Goal: Task Accomplishment & Management: Manage account settings

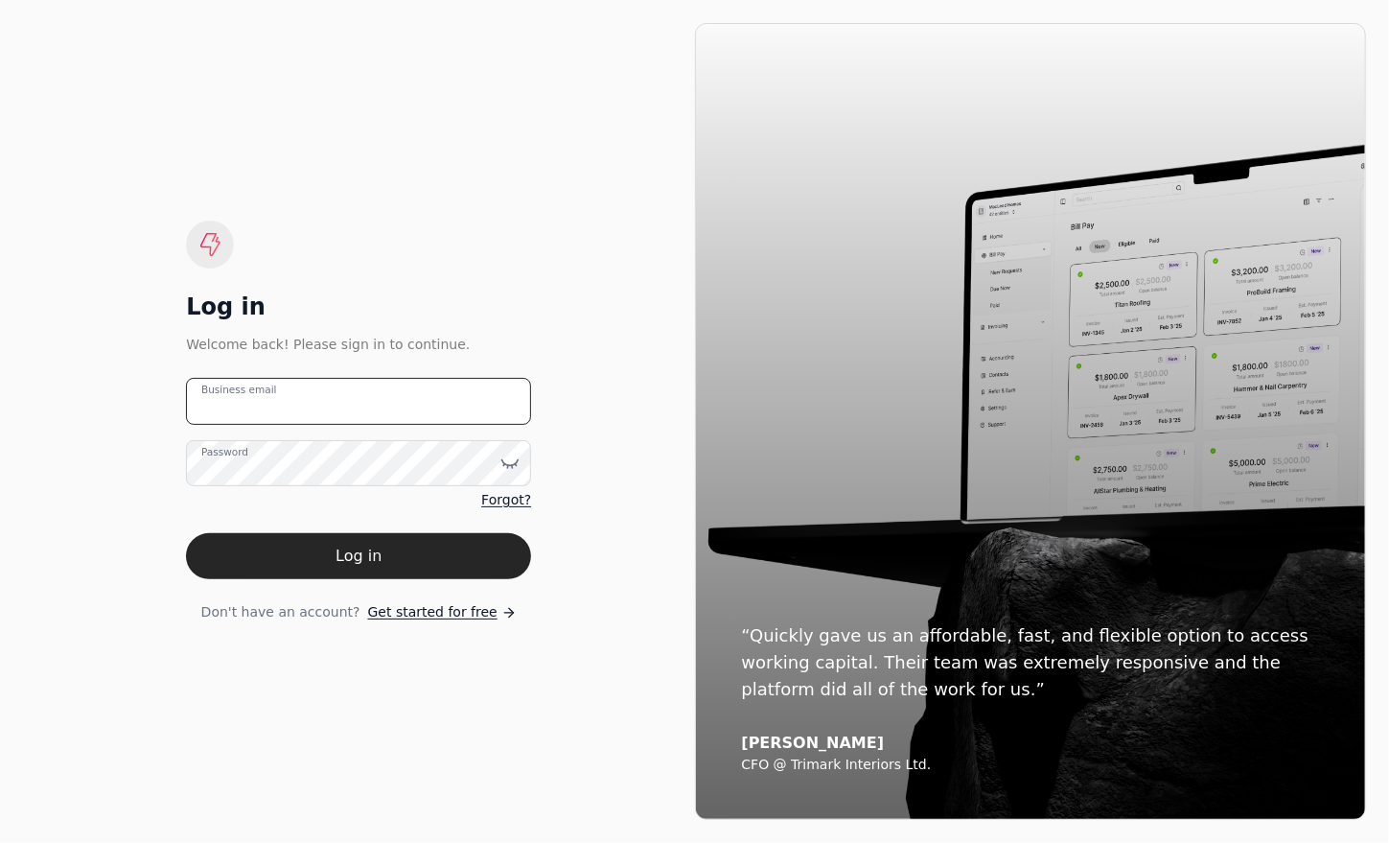
click at [350, 408] on email "Business email" at bounding box center [358, 401] width 345 height 47
type email "[EMAIL_ADDRESS][DOMAIN_NAME]"
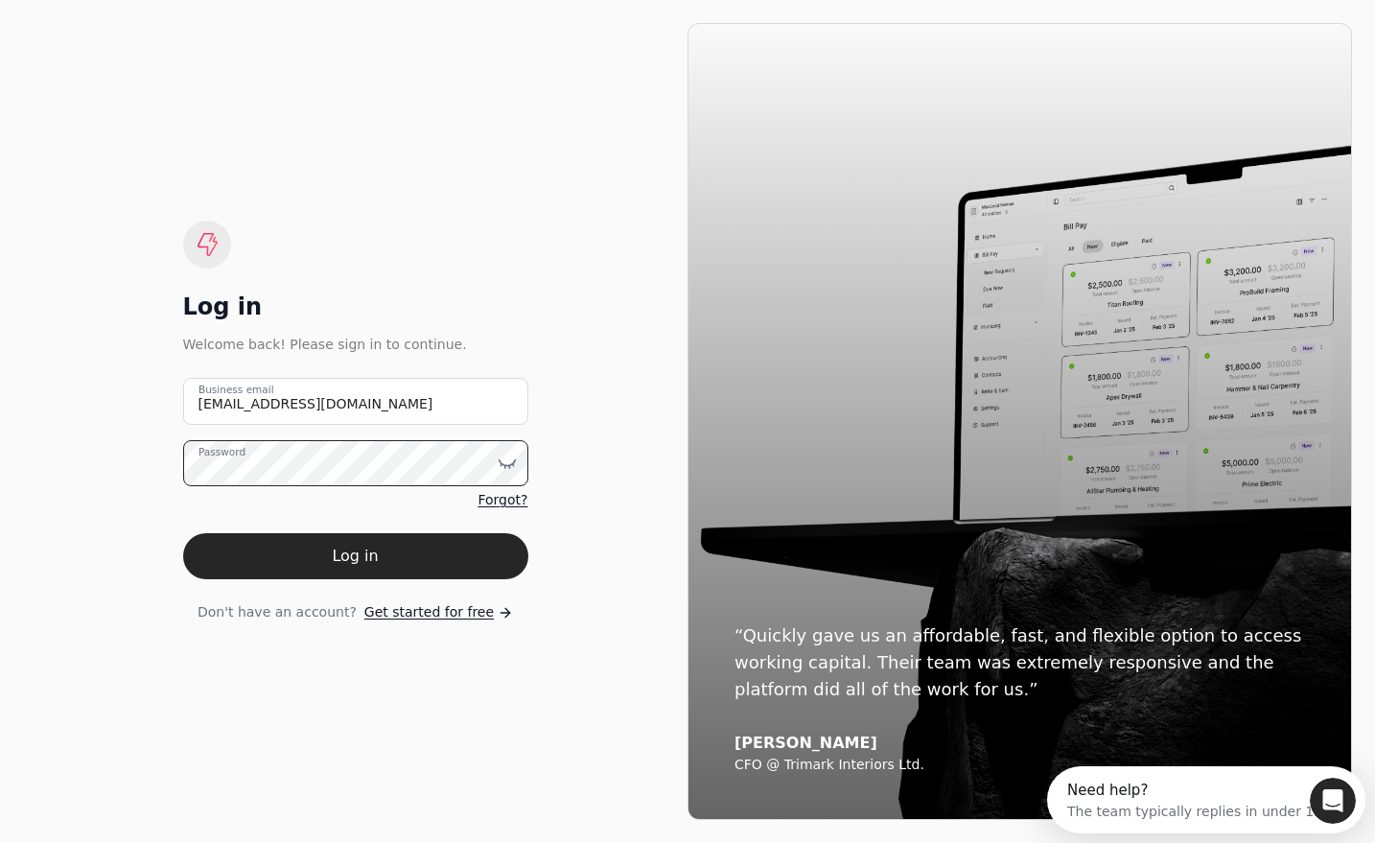
click at [183, 533] on button "Log in" at bounding box center [355, 556] width 345 height 46
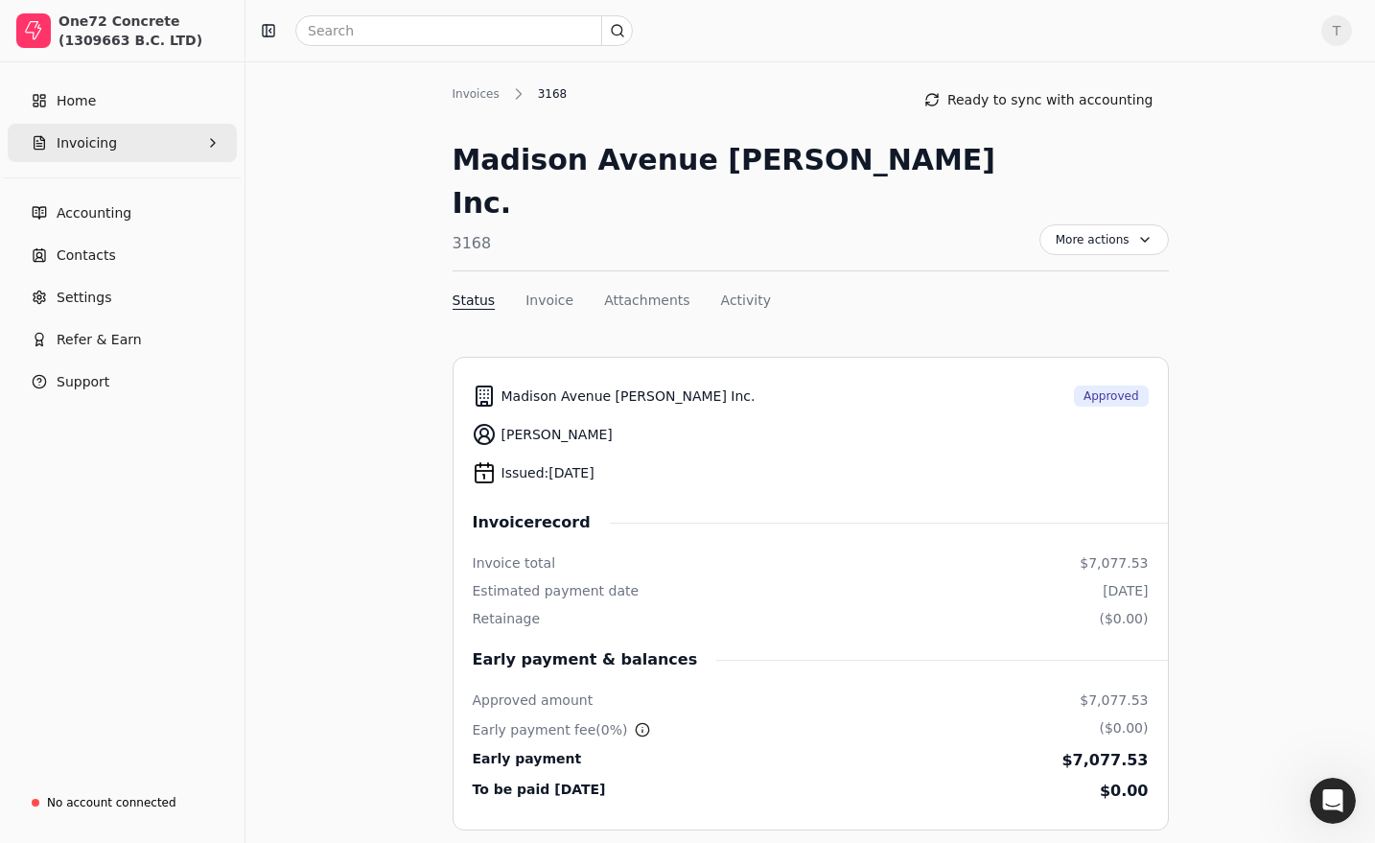
click at [108, 143] on span "Invoicing" at bounding box center [87, 143] width 60 height 20
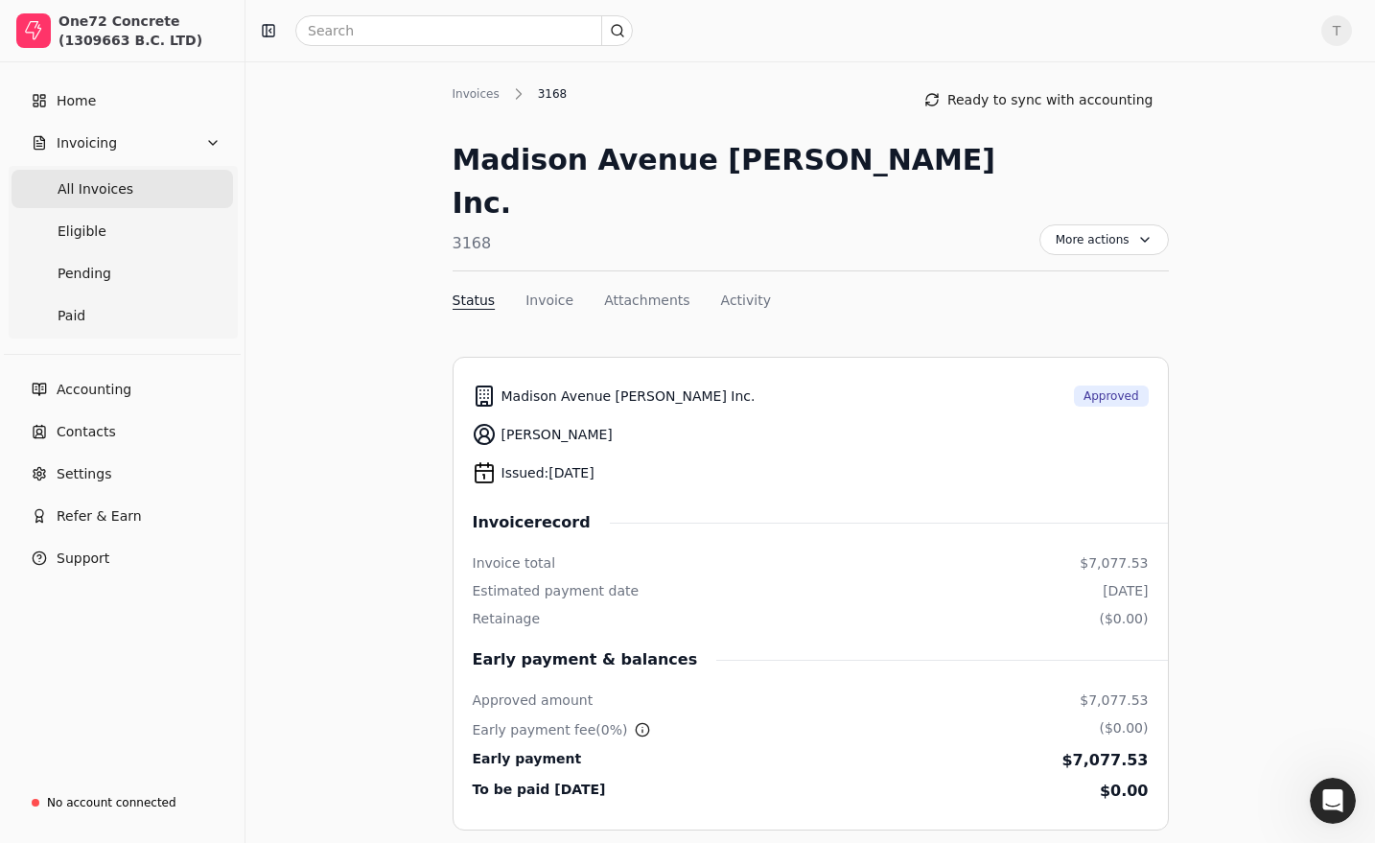
click at [106, 188] on span "All Invoices" at bounding box center [96, 189] width 76 height 20
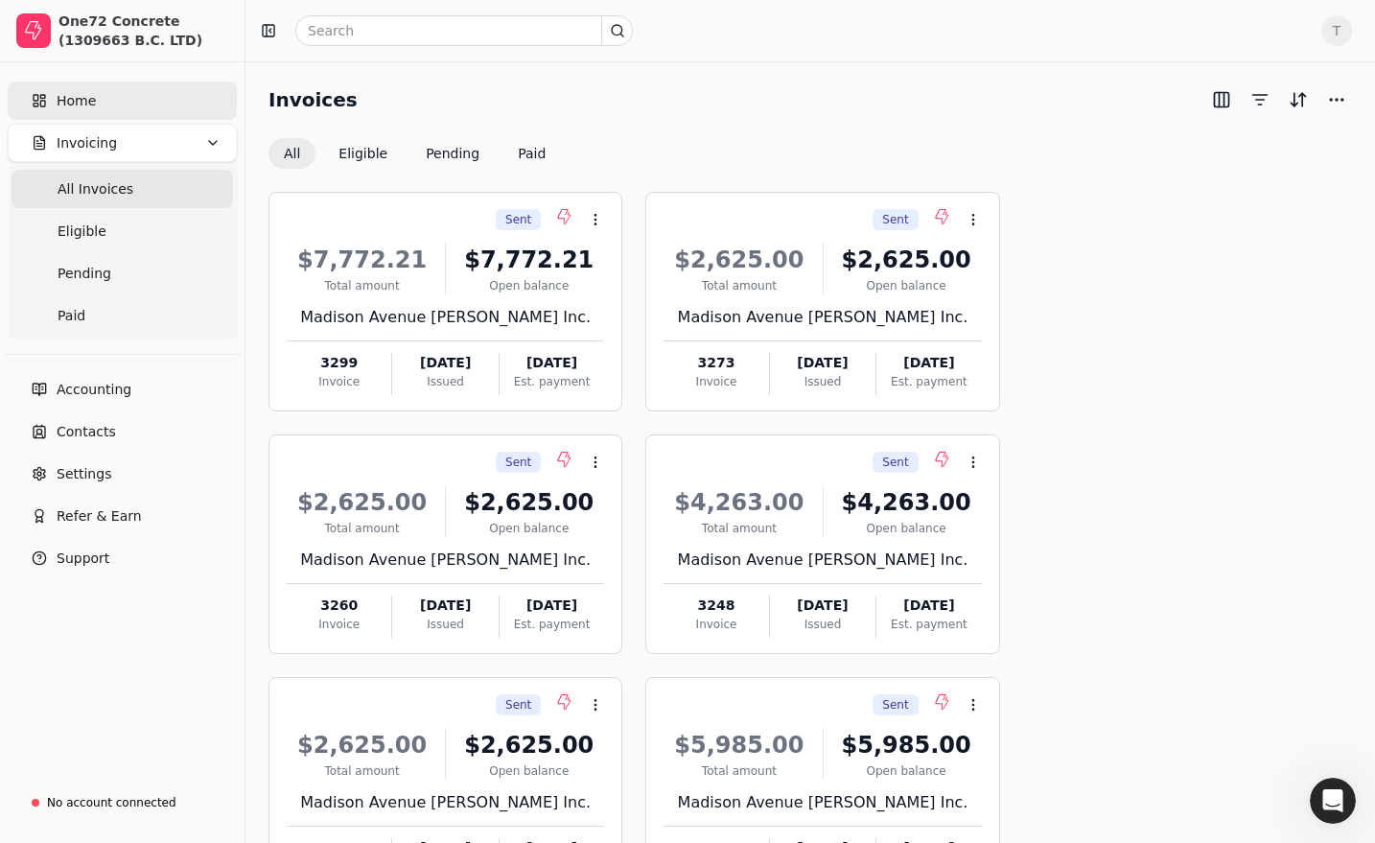
click at [57, 98] on span "Home" at bounding box center [76, 101] width 39 height 20
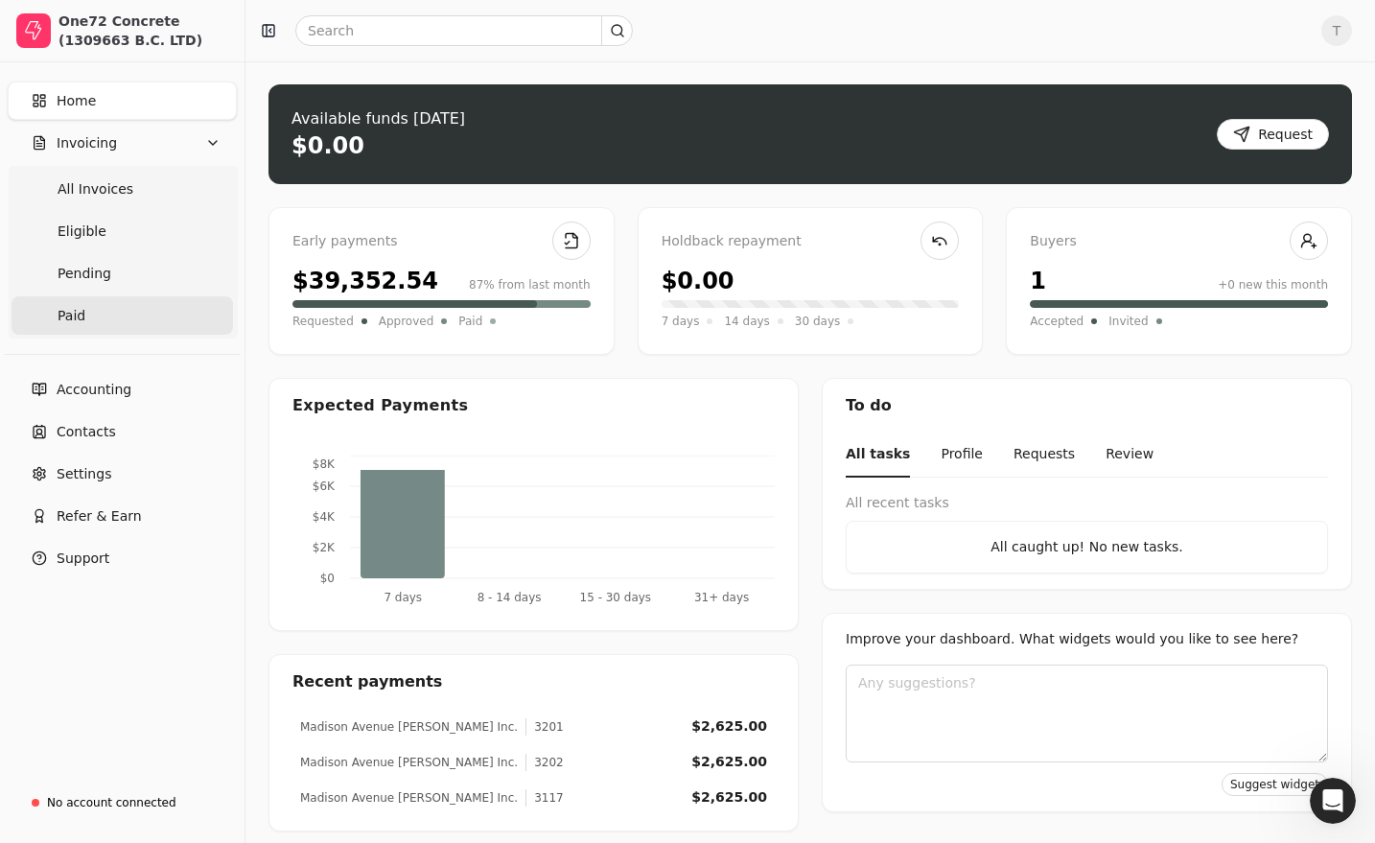
click at [163, 326] on link "Paid" at bounding box center [122, 315] width 221 height 38
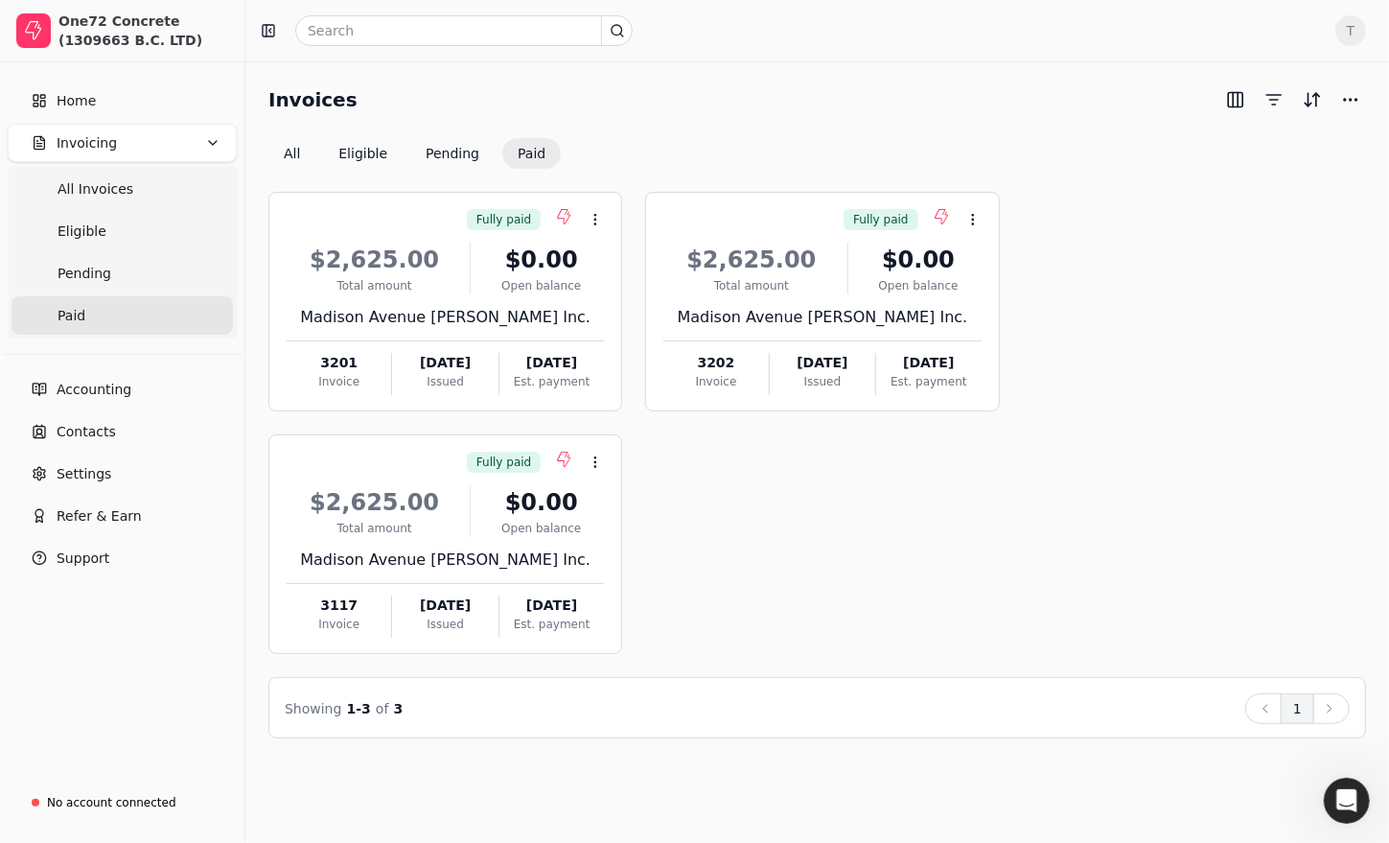
click at [1358, 38] on span "T" at bounding box center [1351, 30] width 31 height 31
click at [1231, 147] on span "Sign Out" at bounding box center [1219, 144] width 58 height 20
